Goal: Obtain resource: Download file/media

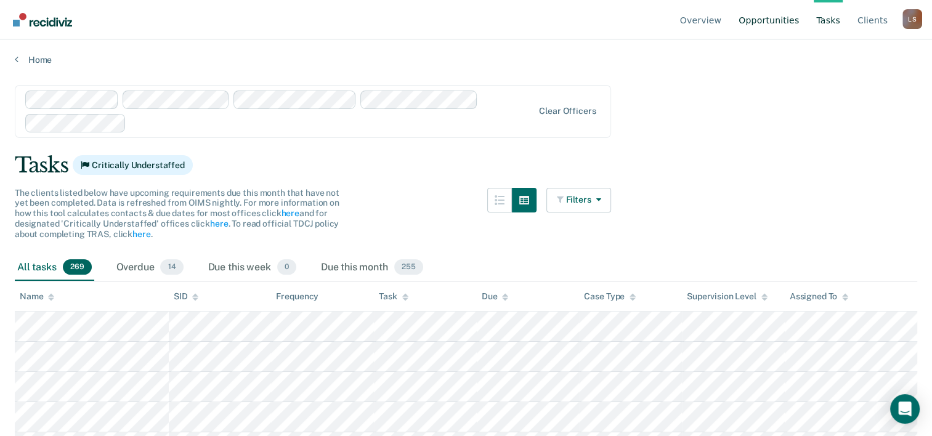
click at [791, 10] on link "Opportunities" at bounding box center [768, 19] width 65 height 39
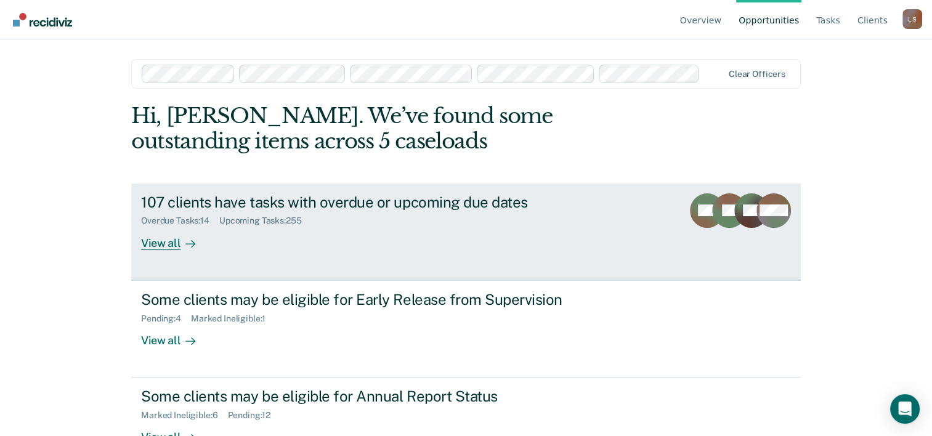
scroll to position [38, 0]
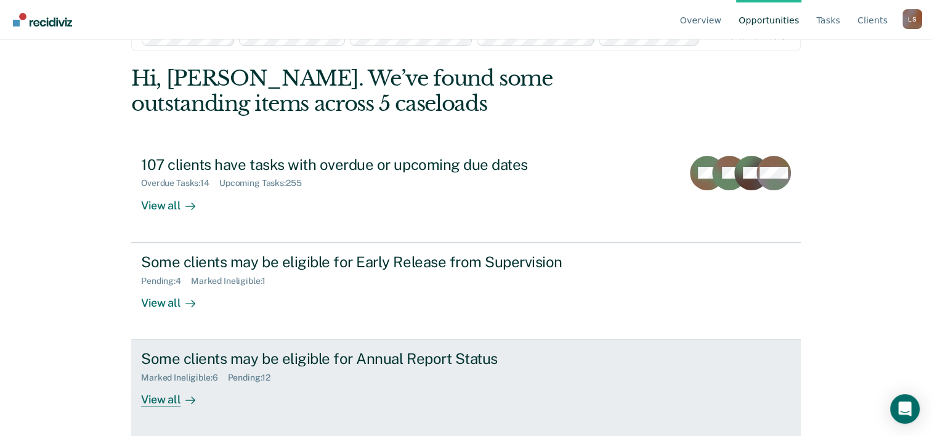
click at [170, 396] on div "View all" at bounding box center [175, 395] width 69 height 24
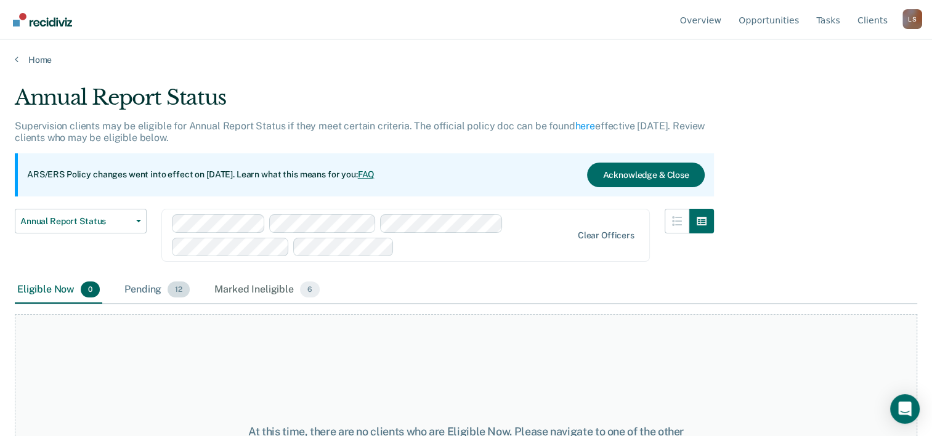
click at [145, 293] on div "Pending 12" at bounding box center [157, 290] width 70 height 27
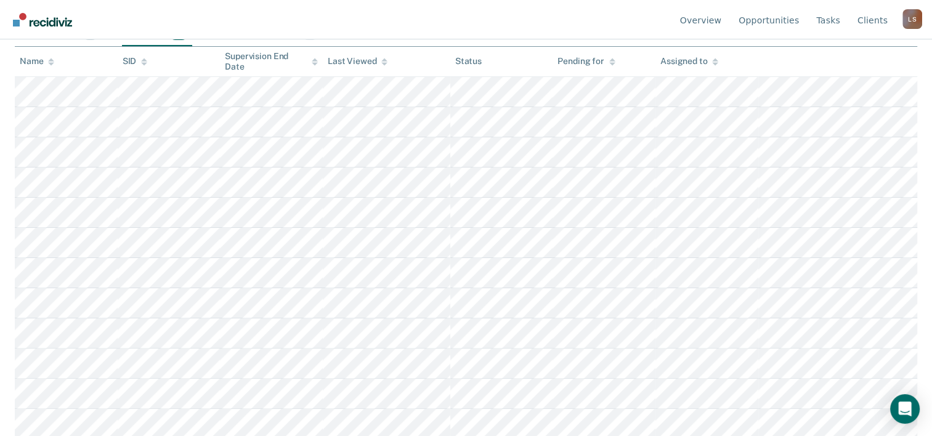
scroll to position [259, 0]
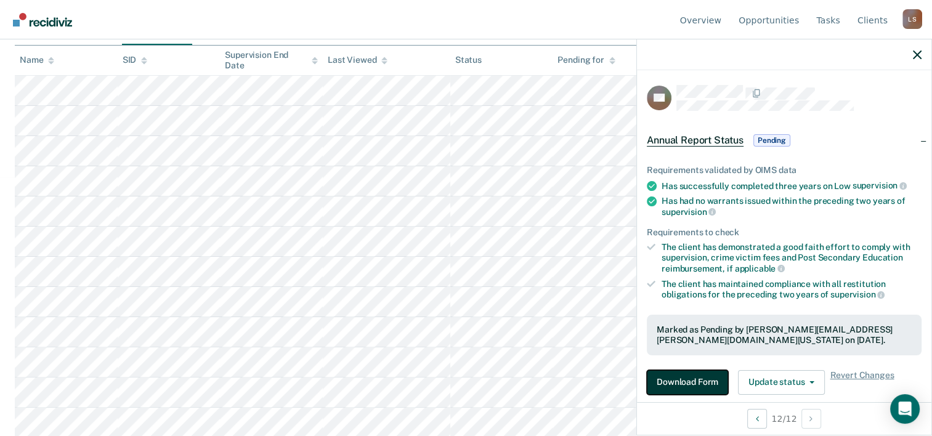
click at [697, 388] on button "Download Form" at bounding box center [687, 382] width 81 height 25
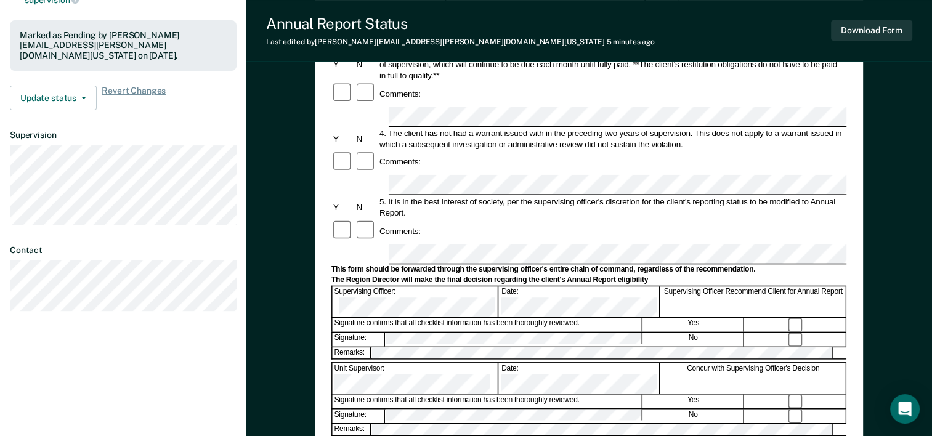
scroll to position [308, 0]
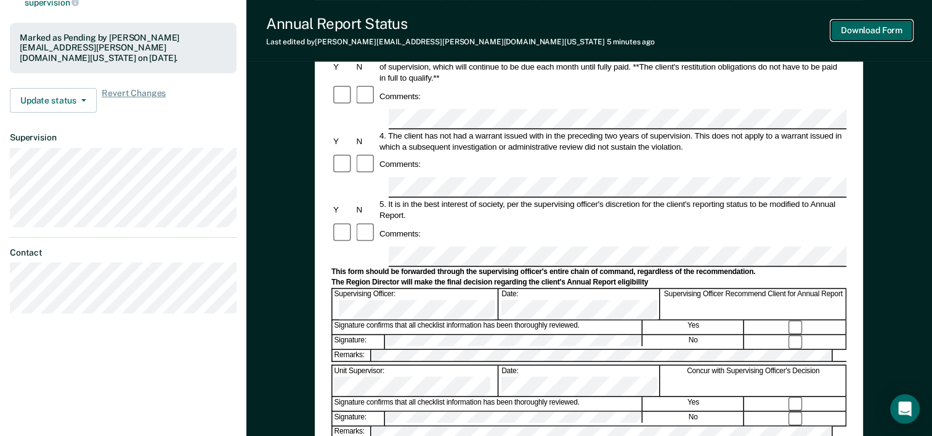
click at [879, 29] on button "Download Form" at bounding box center [871, 30] width 81 height 20
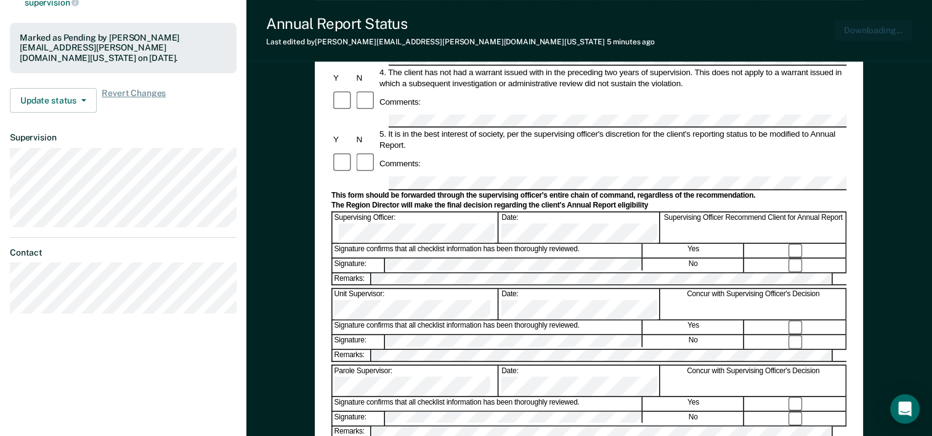
scroll to position [0, 0]
